Goal: Register for event/course

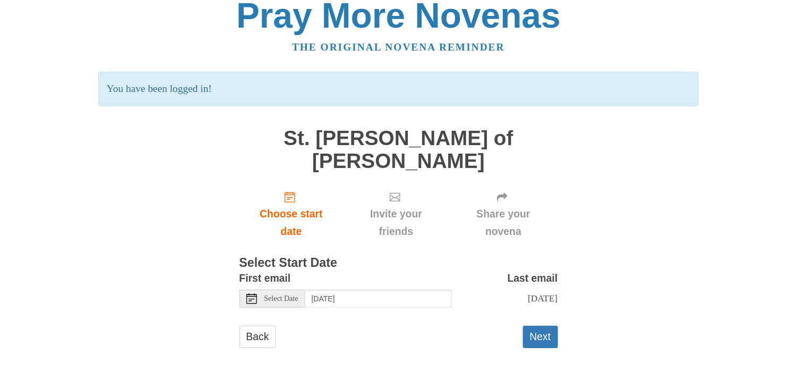
scroll to position [110, 0]
click at [280, 295] on span "Select Date" at bounding box center [281, 298] width 34 height 7
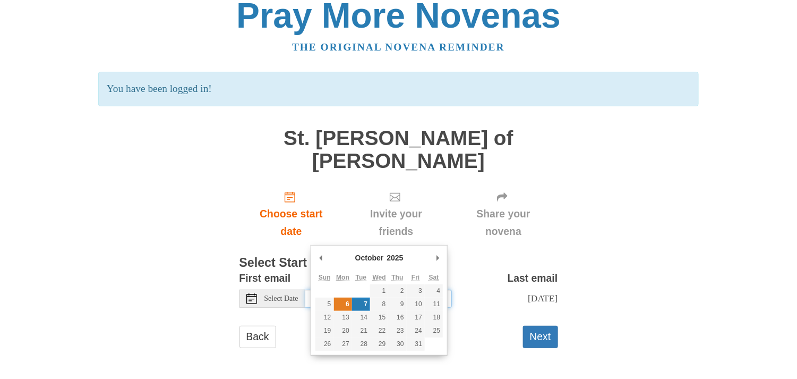
type input "Monday, October 6th"
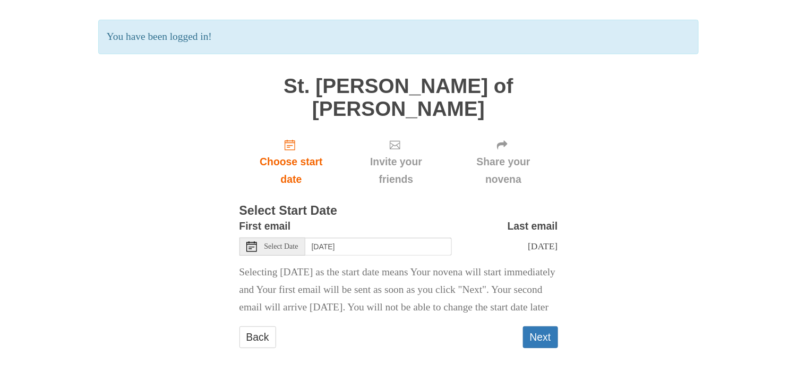
scroll to position [220, 0]
click at [543, 326] on button "Next" at bounding box center [540, 337] width 35 height 22
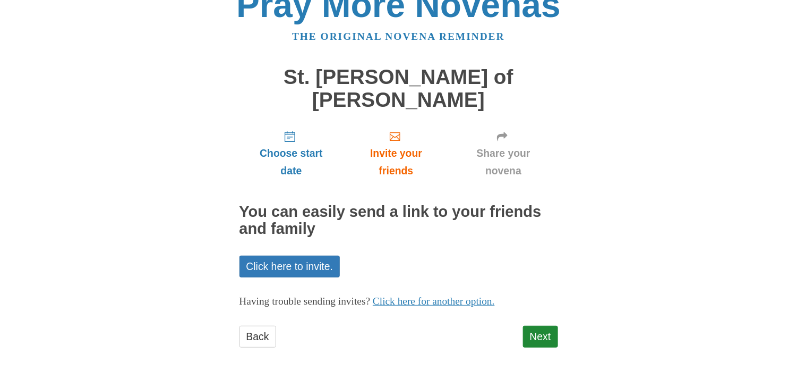
scroll to position [137, 0]
click at [523, 329] on link "Next" at bounding box center [540, 337] width 35 height 22
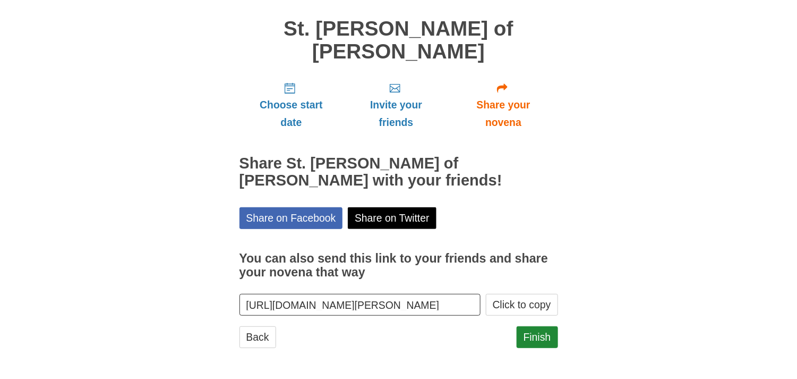
scroll to position [173, 0]
click at [533, 336] on link "Finish" at bounding box center [537, 337] width 41 height 22
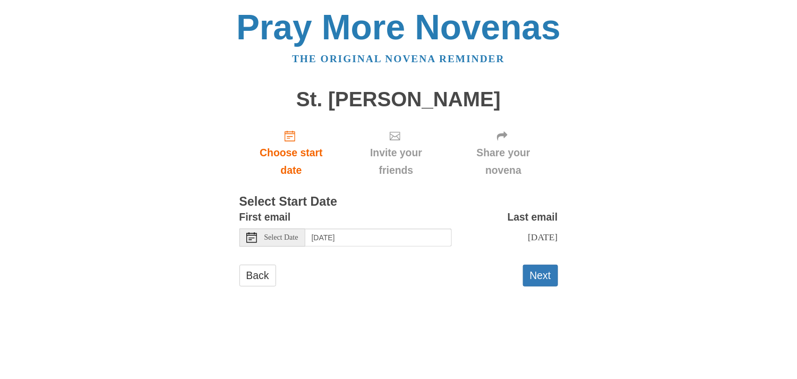
scroll to position [24, 0]
click at [284, 241] on span "Select Date" at bounding box center [281, 237] width 34 height 7
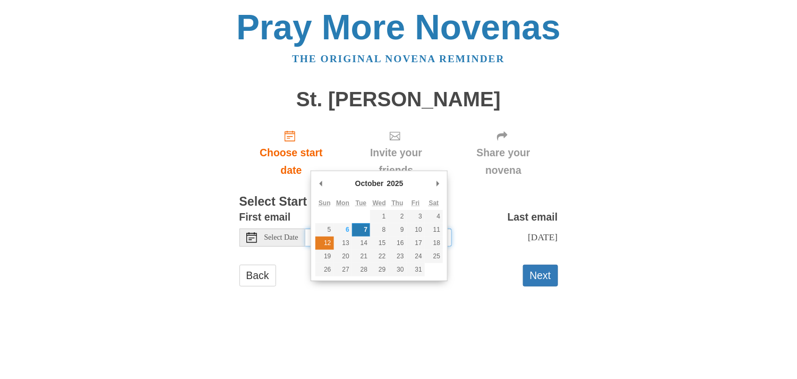
type input "Sunday, October 12th"
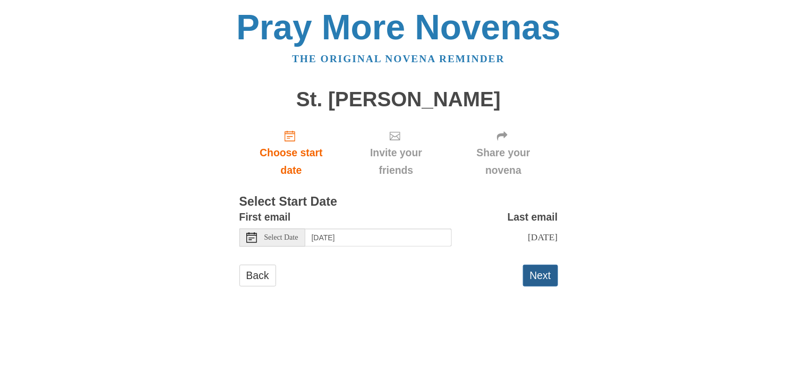
click at [543, 286] on button "Next" at bounding box center [540, 275] width 35 height 22
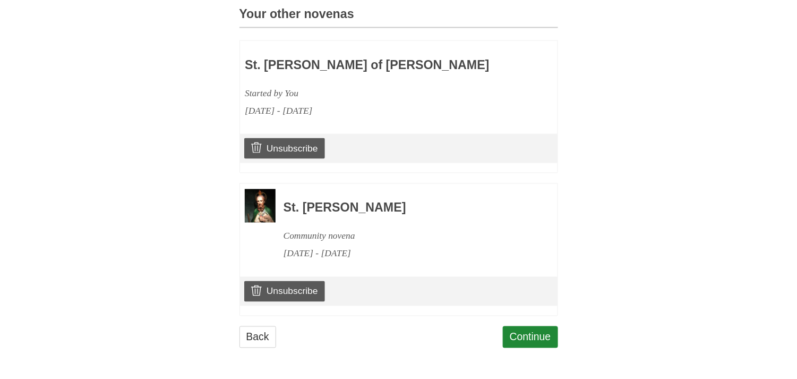
scroll to position [709, 0]
click at [541, 339] on link "Continue" at bounding box center [530, 337] width 55 height 22
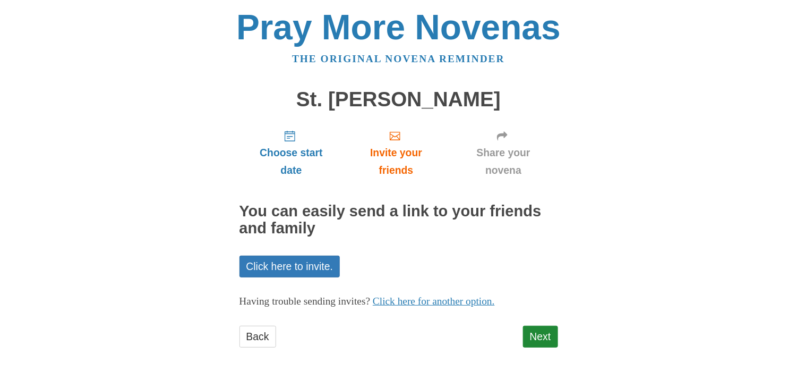
scroll to position [109, 0]
click at [547, 340] on div "Next" at bounding box center [540, 342] width 35 height 32
click at [547, 336] on link "Next" at bounding box center [540, 337] width 35 height 22
